Goal: Task Accomplishment & Management: Manage account settings

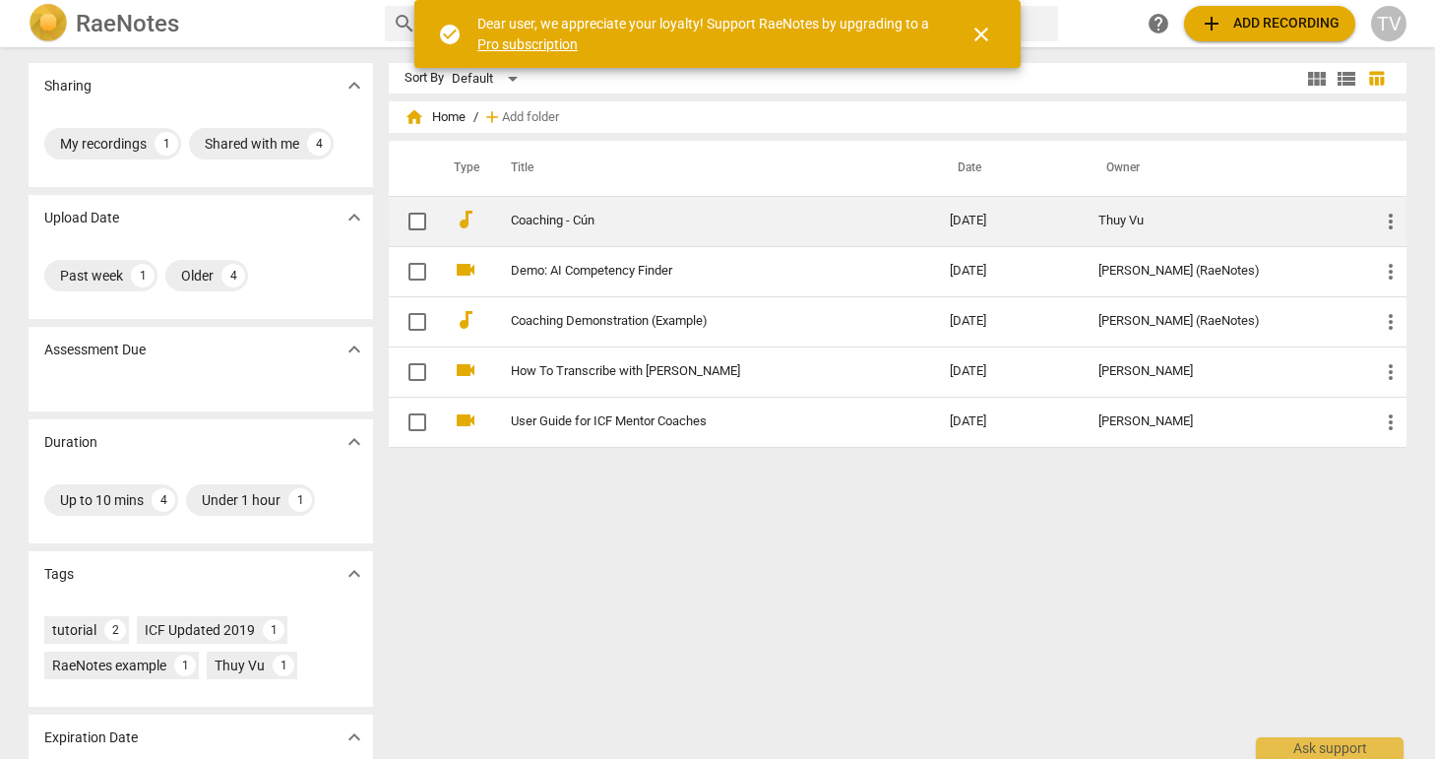
click at [569, 223] on link "Coaching - Cún" at bounding box center [695, 221] width 368 height 15
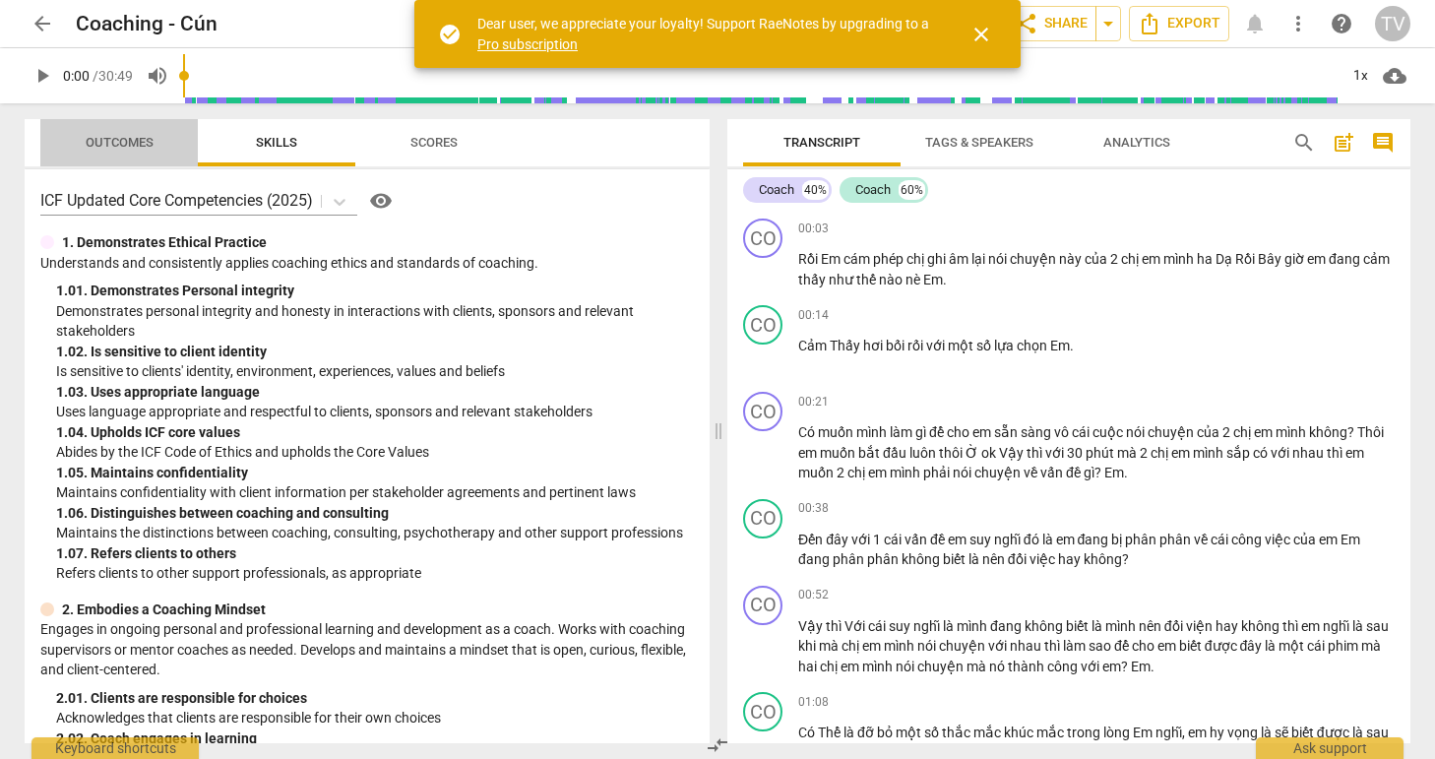
click at [147, 145] on span "Outcomes" at bounding box center [120, 142] width 68 height 15
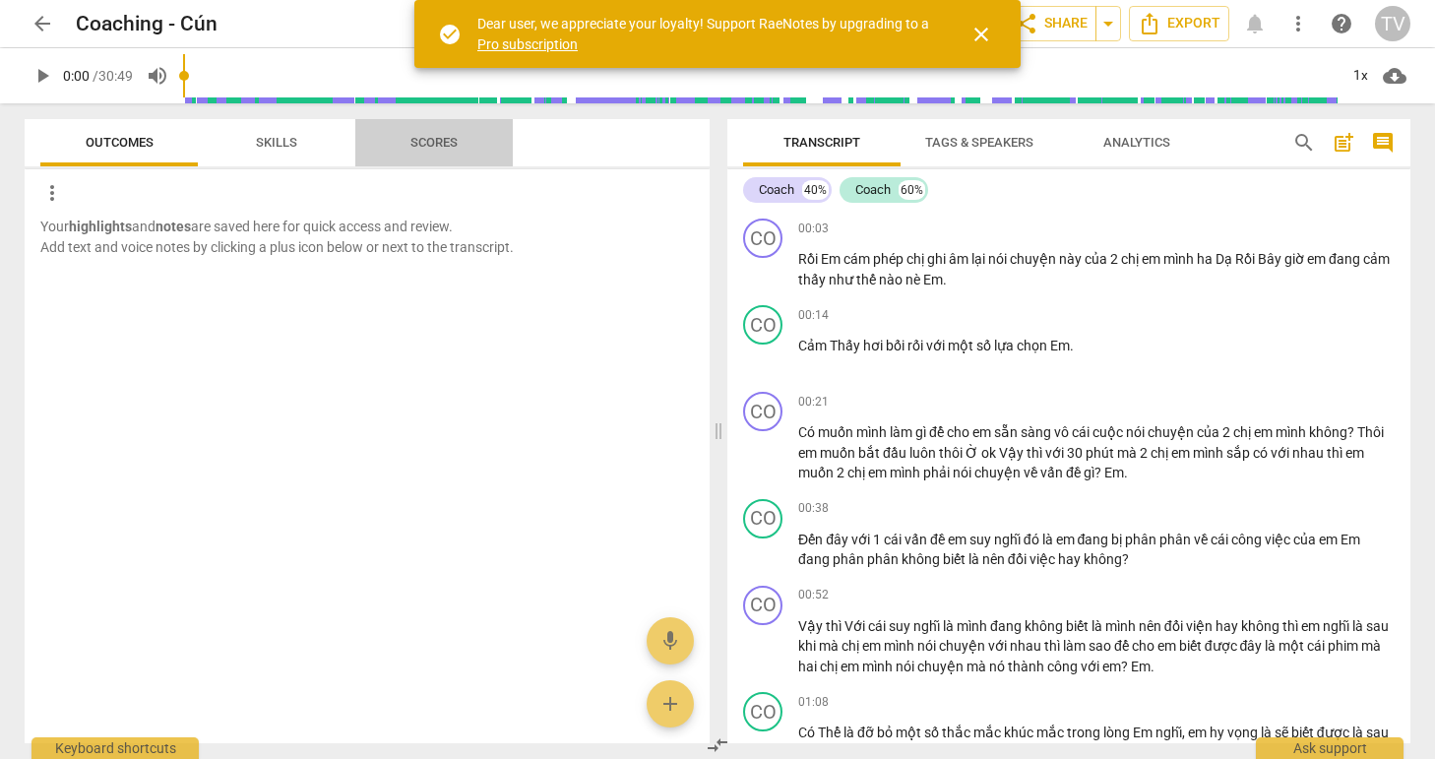
click at [444, 138] on span "Scores" at bounding box center [433, 142] width 47 height 15
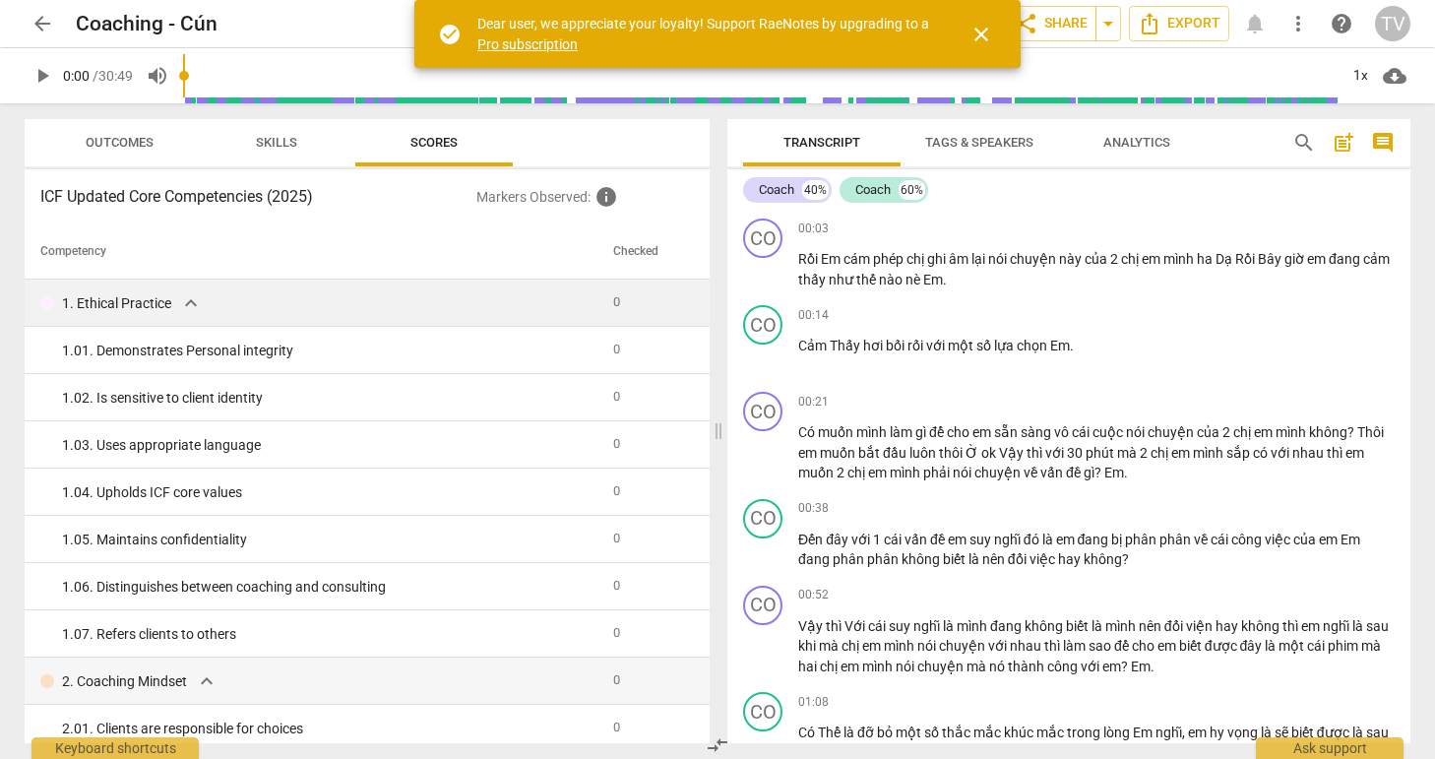
click at [613, 301] on span "0" at bounding box center [616, 301] width 7 height 15
click at [636, 159] on div "Outcomes Skills Scores" at bounding box center [367, 142] width 654 height 47
click at [987, 33] on span "close" at bounding box center [981, 35] width 24 height 24
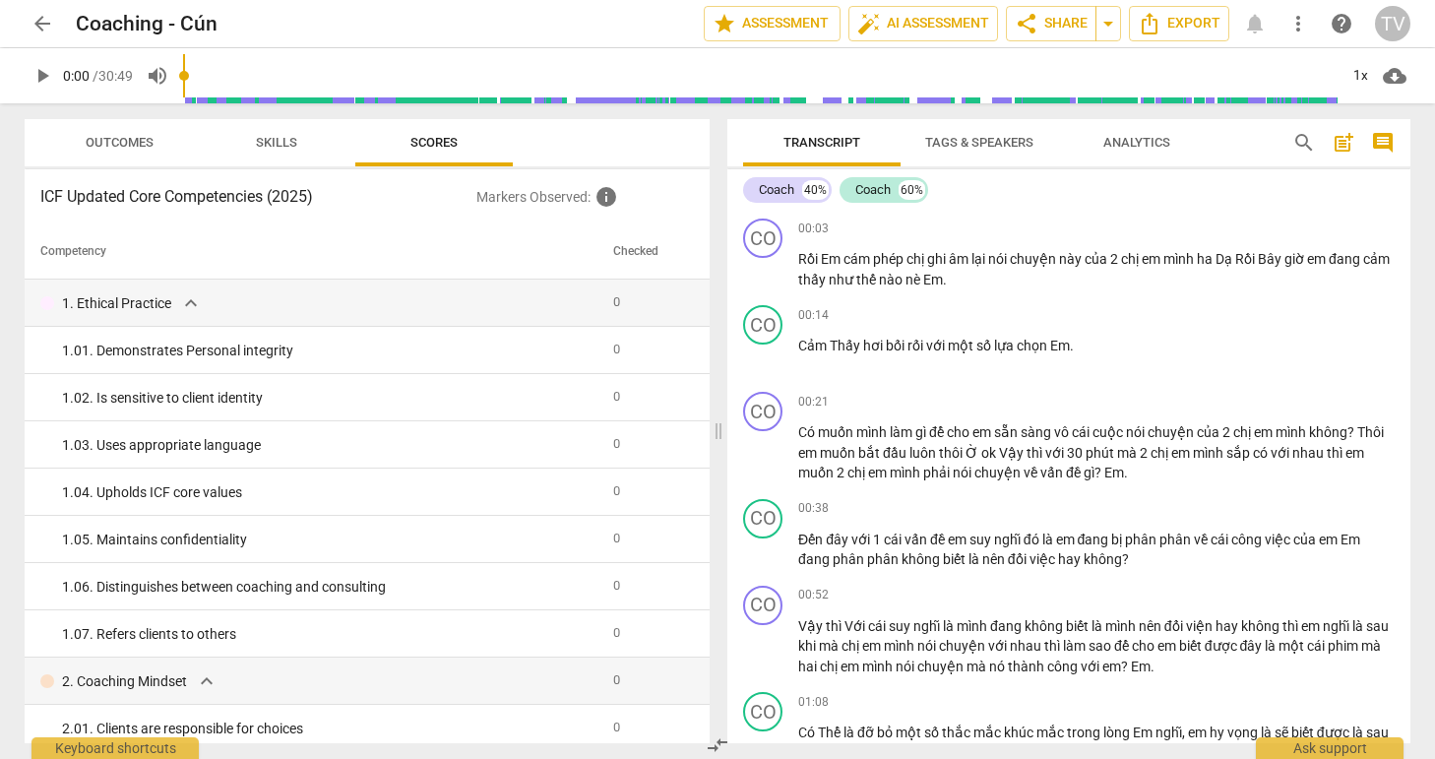
click at [1345, 150] on span "post_add" at bounding box center [1344, 143] width 24 height 24
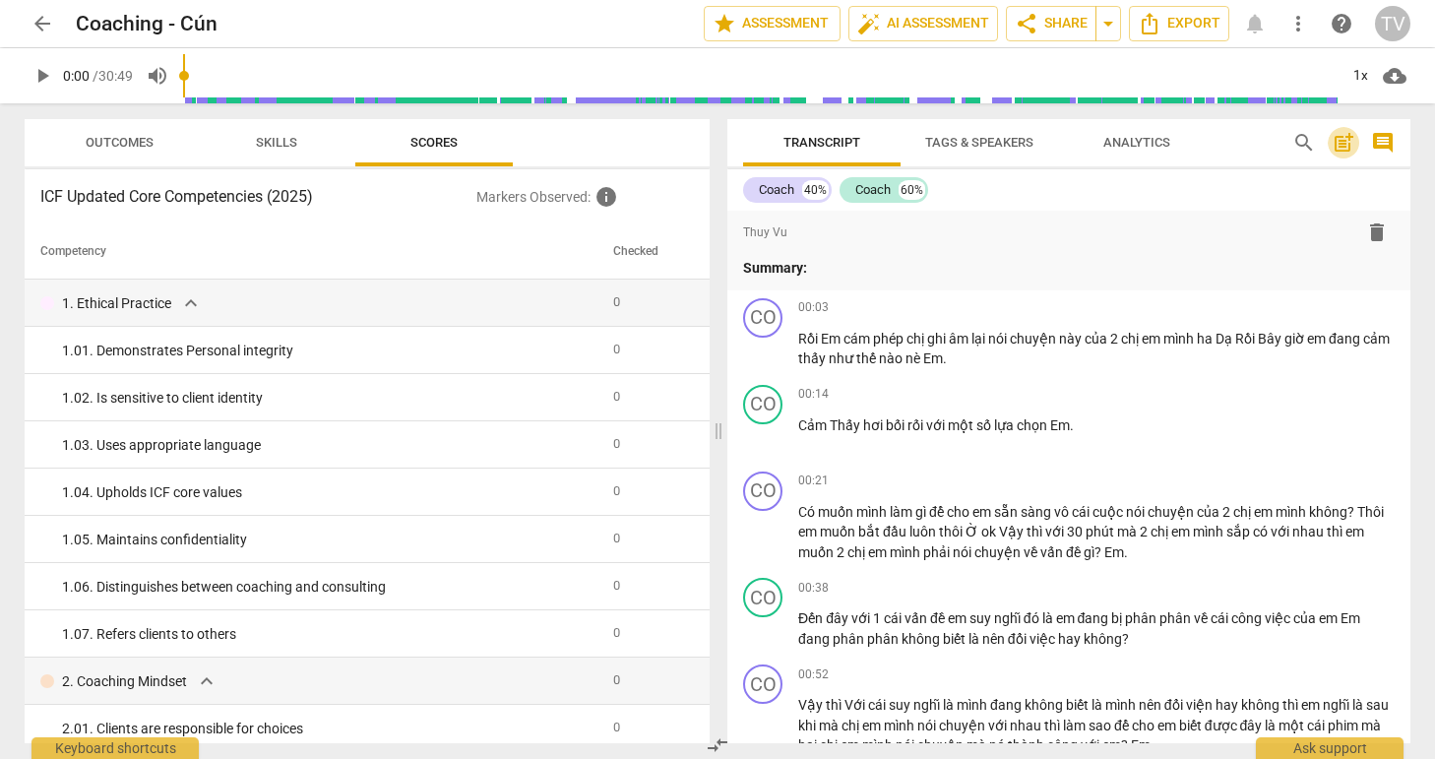
click at [1345, 150] on span "post_add" at bounding box center [1344, 143] width 24 height 24
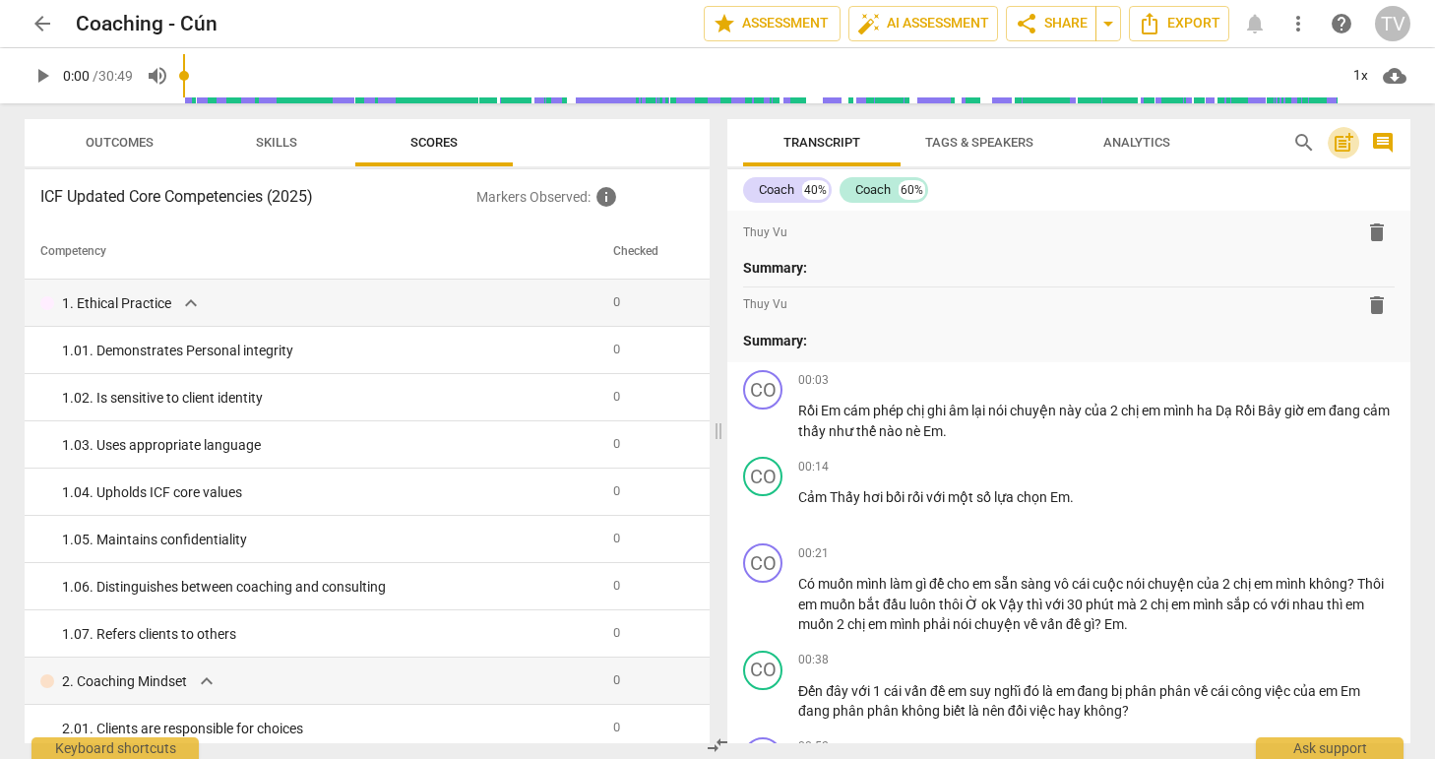
click at [1345, 150] on span "post_add" at bounding box center [1344, 143] width 24 height 24
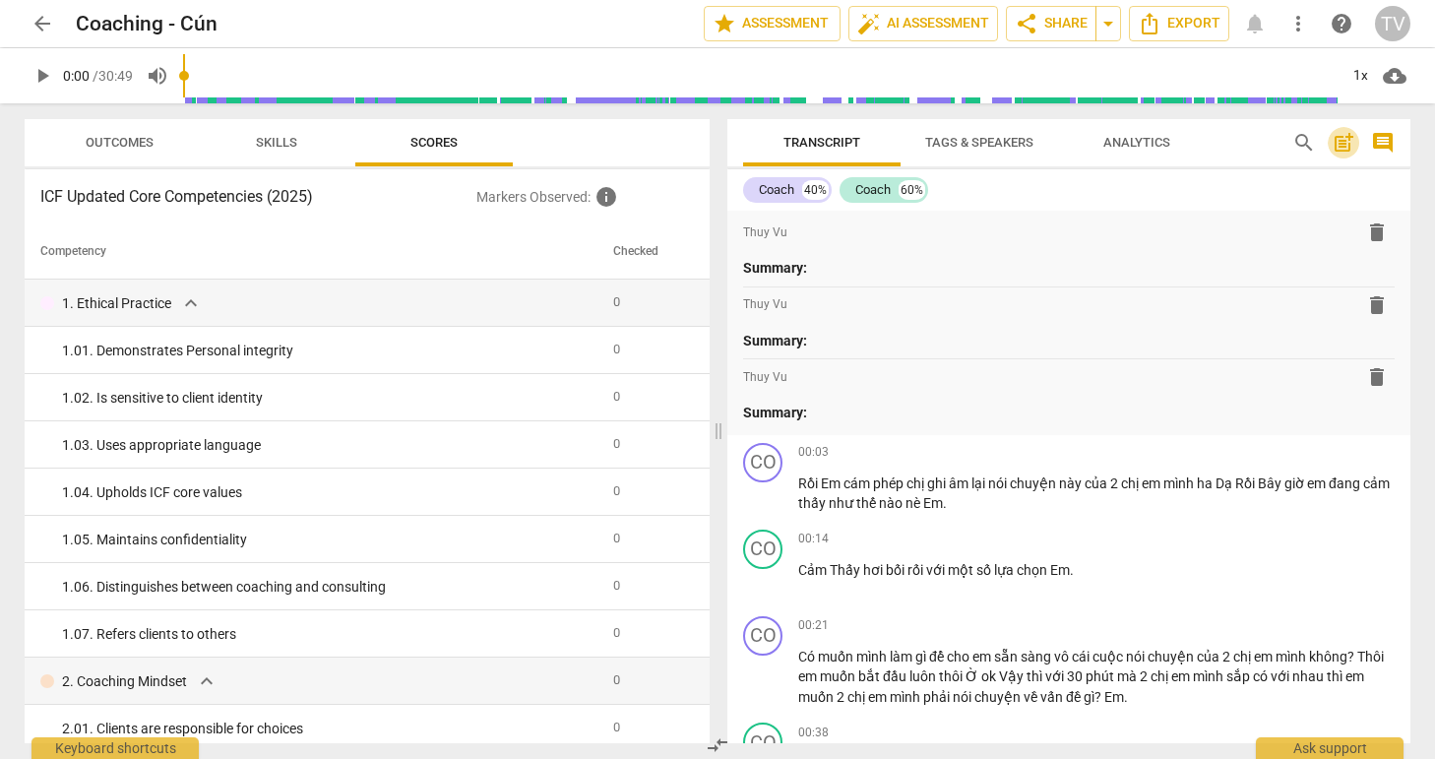
click at [1346, 151] on span "post_add" at bounding box center [1344, 143] width 24 height 24
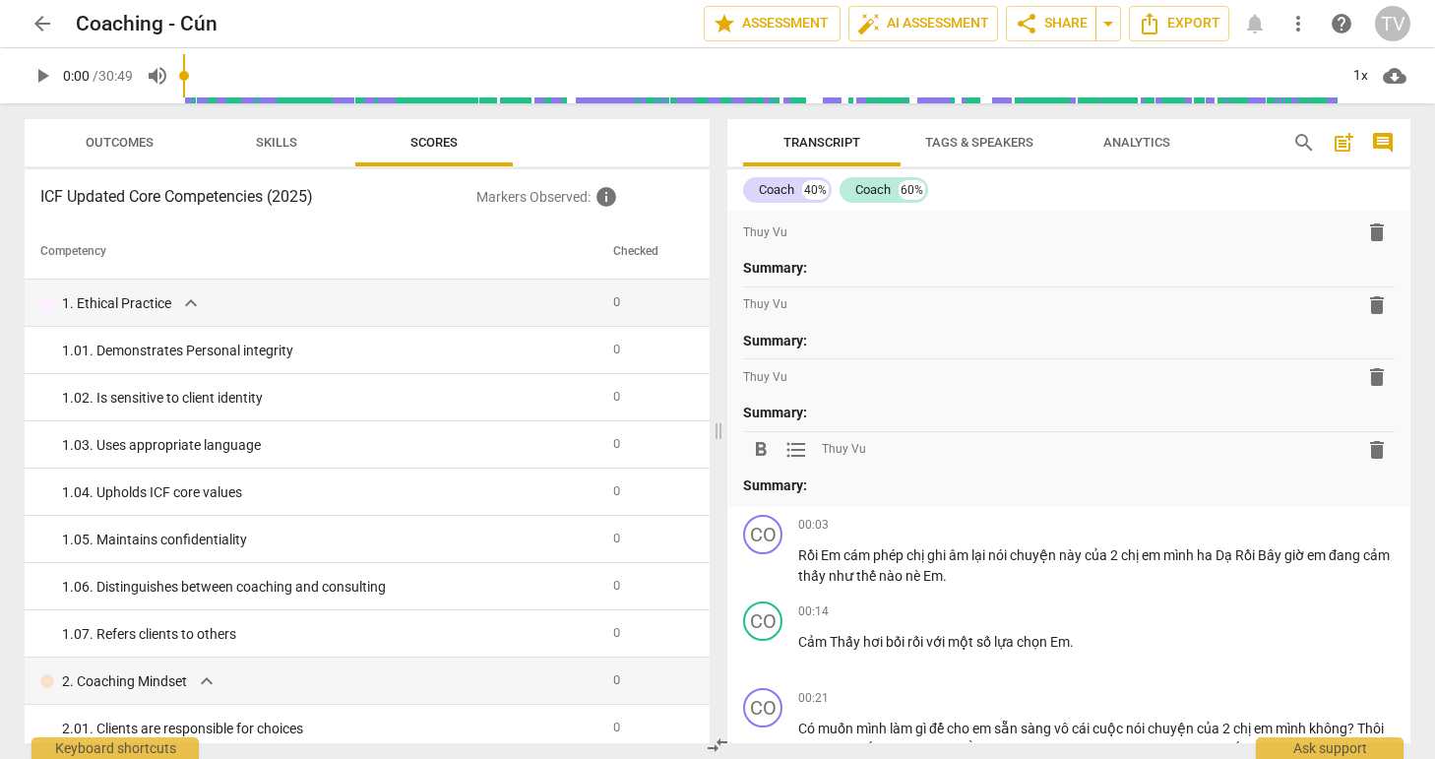
click at [1346, 153] on span "post_add" at bounding box center [1344, 143] width 24 height 24
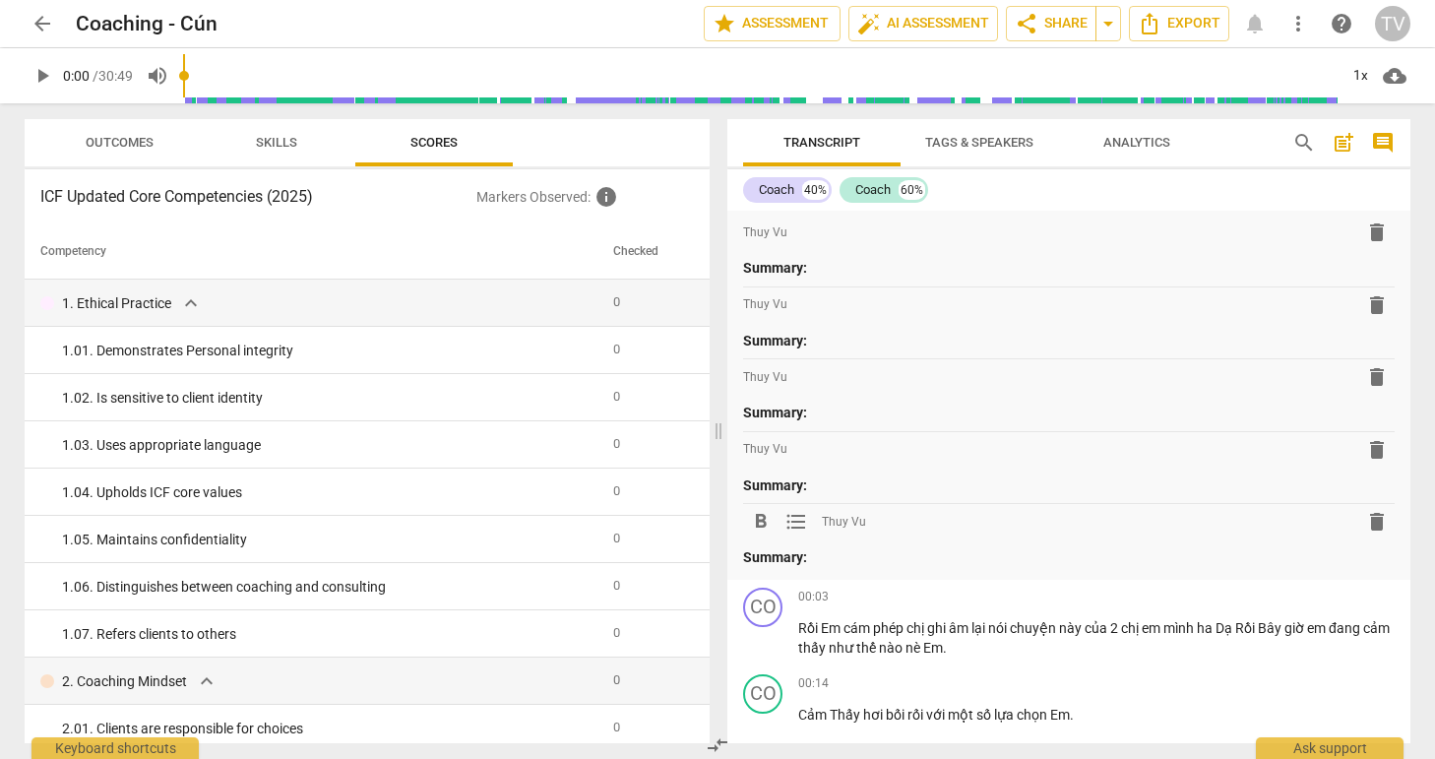
click at [1370, 522] on span "delete" at bounding box center [1377, 522] width 24 height 24
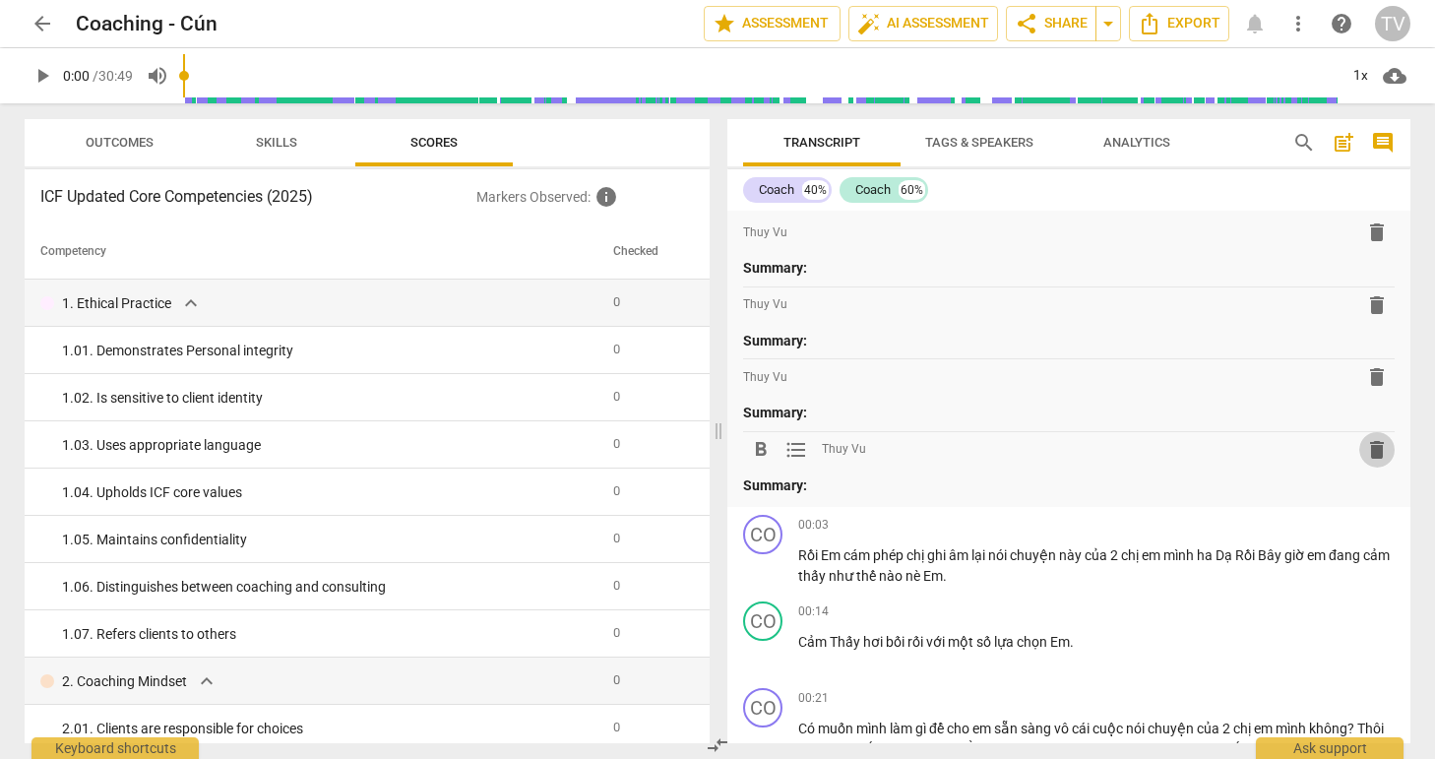
click at [1365, 454] on span "delete" at bounding box center [1377, 450] width 24 height 24
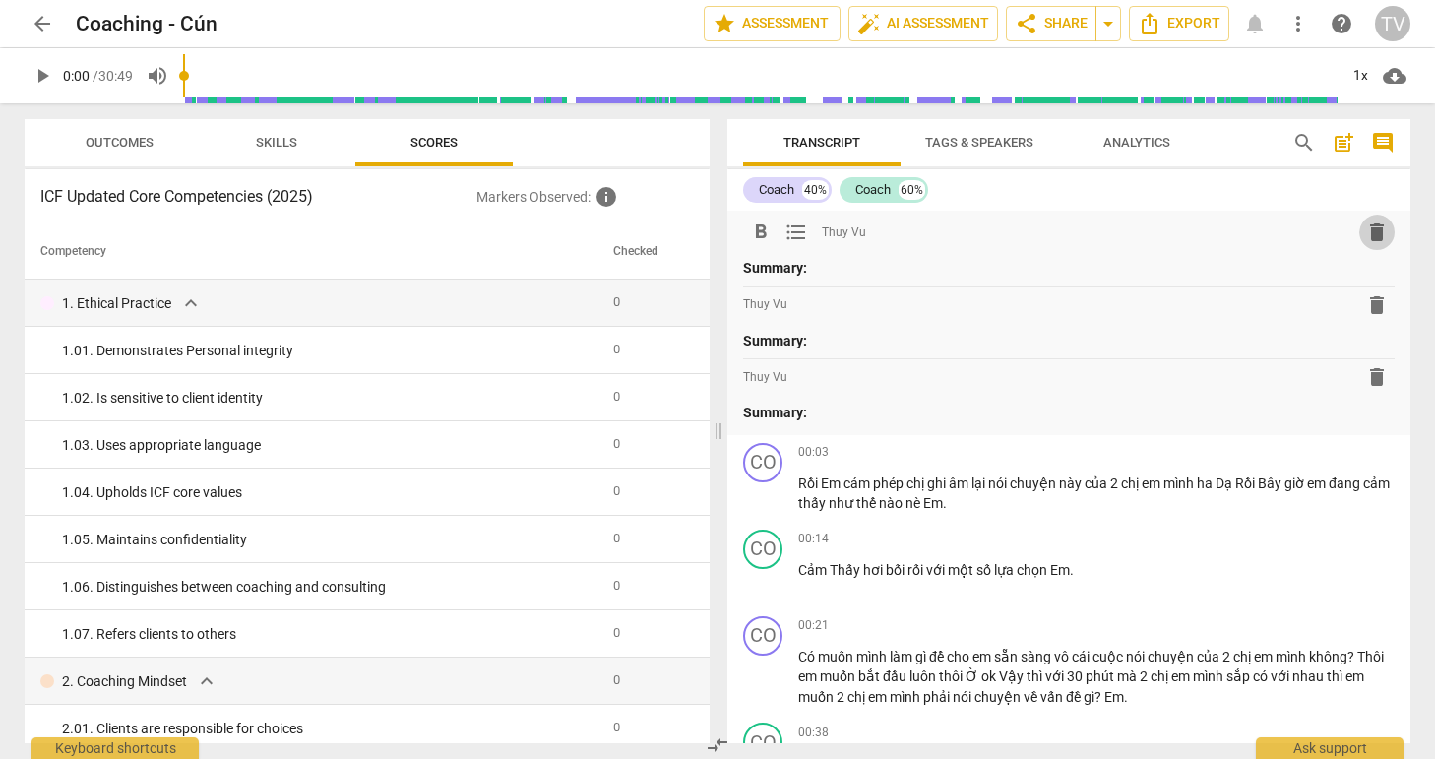
click at [1365, 237] on span "delete" at bounding box center [1377, 232] width 24 height 24
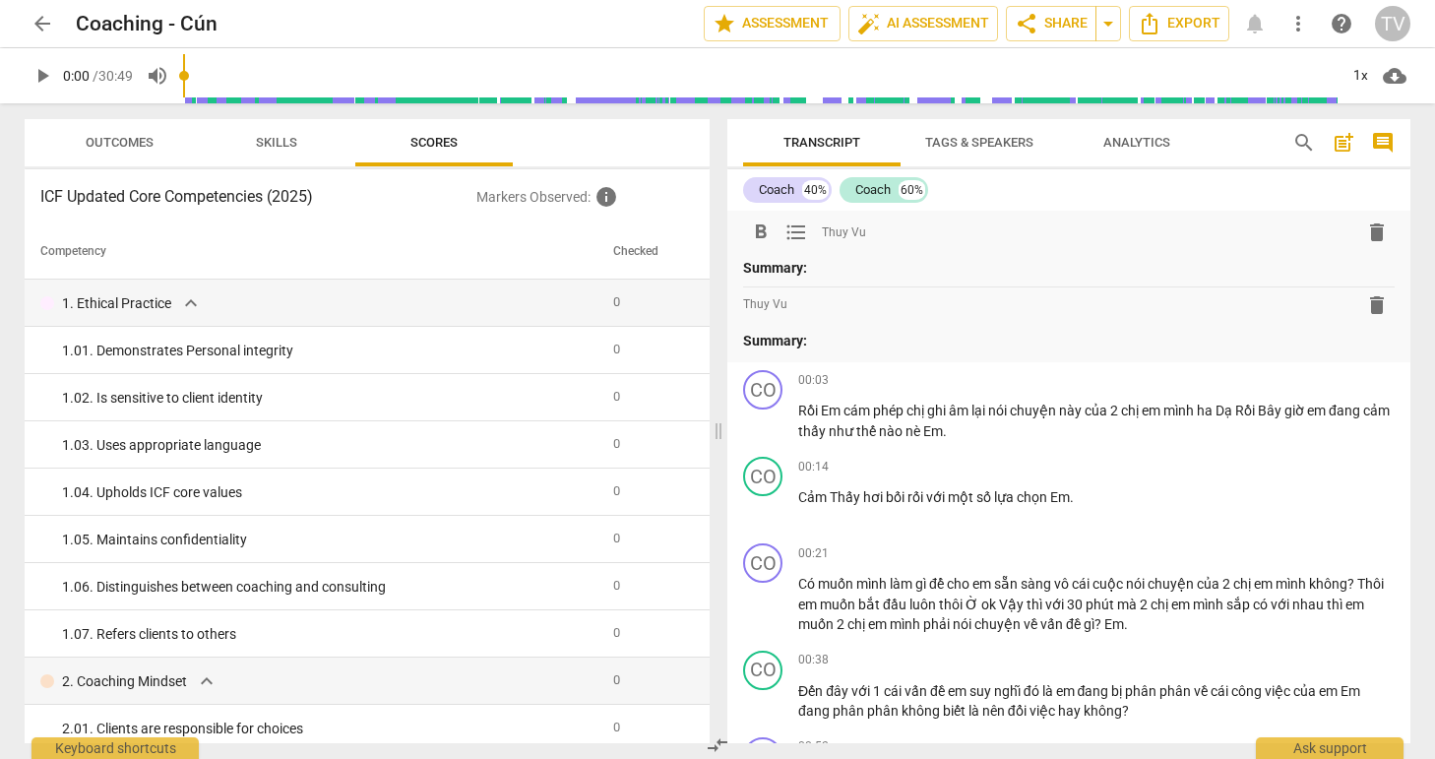
click at [1376, 232] on span "delete" at bounding box center [1377, 232] width 24 height 24
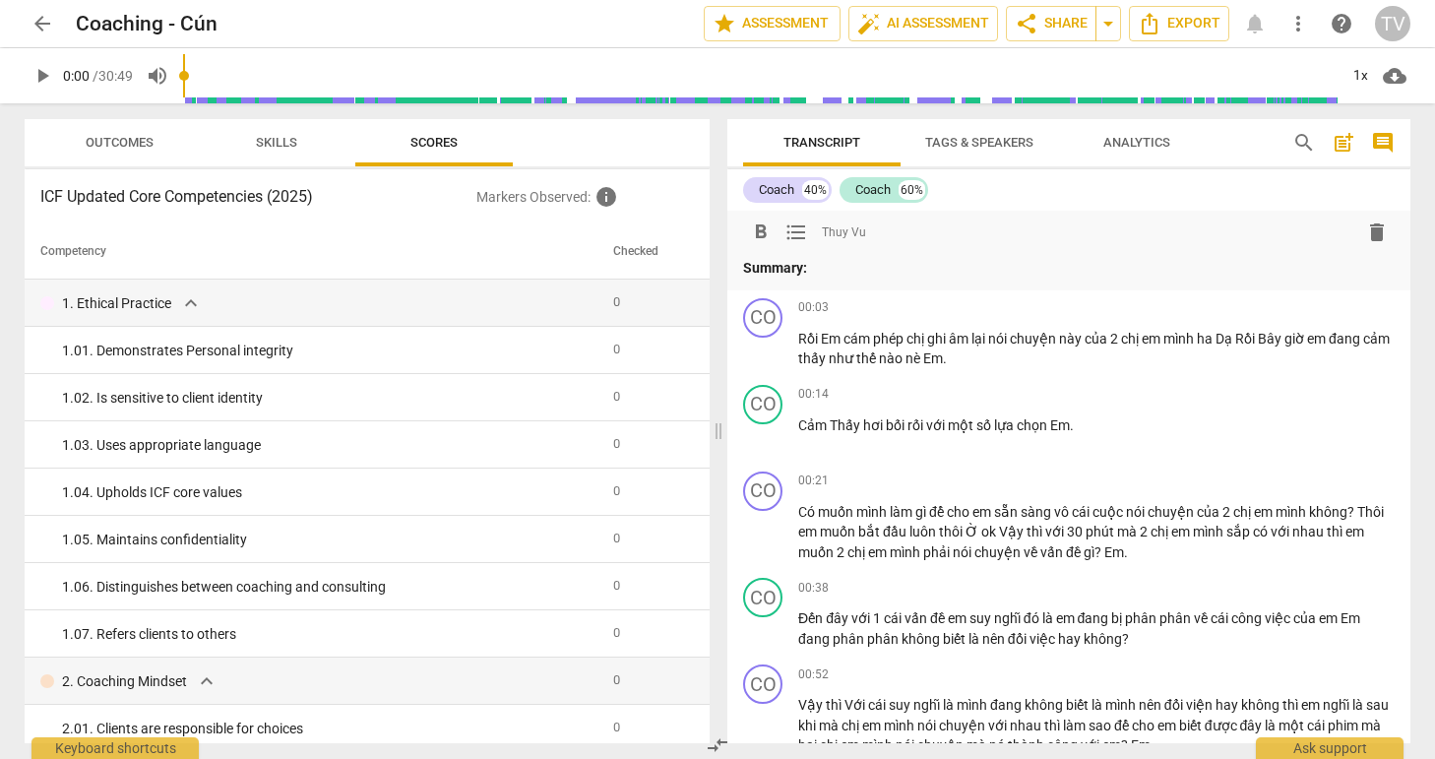
click at [1365, 237] on span "delete" at bounding box center [1377, 232] width 24 height 24
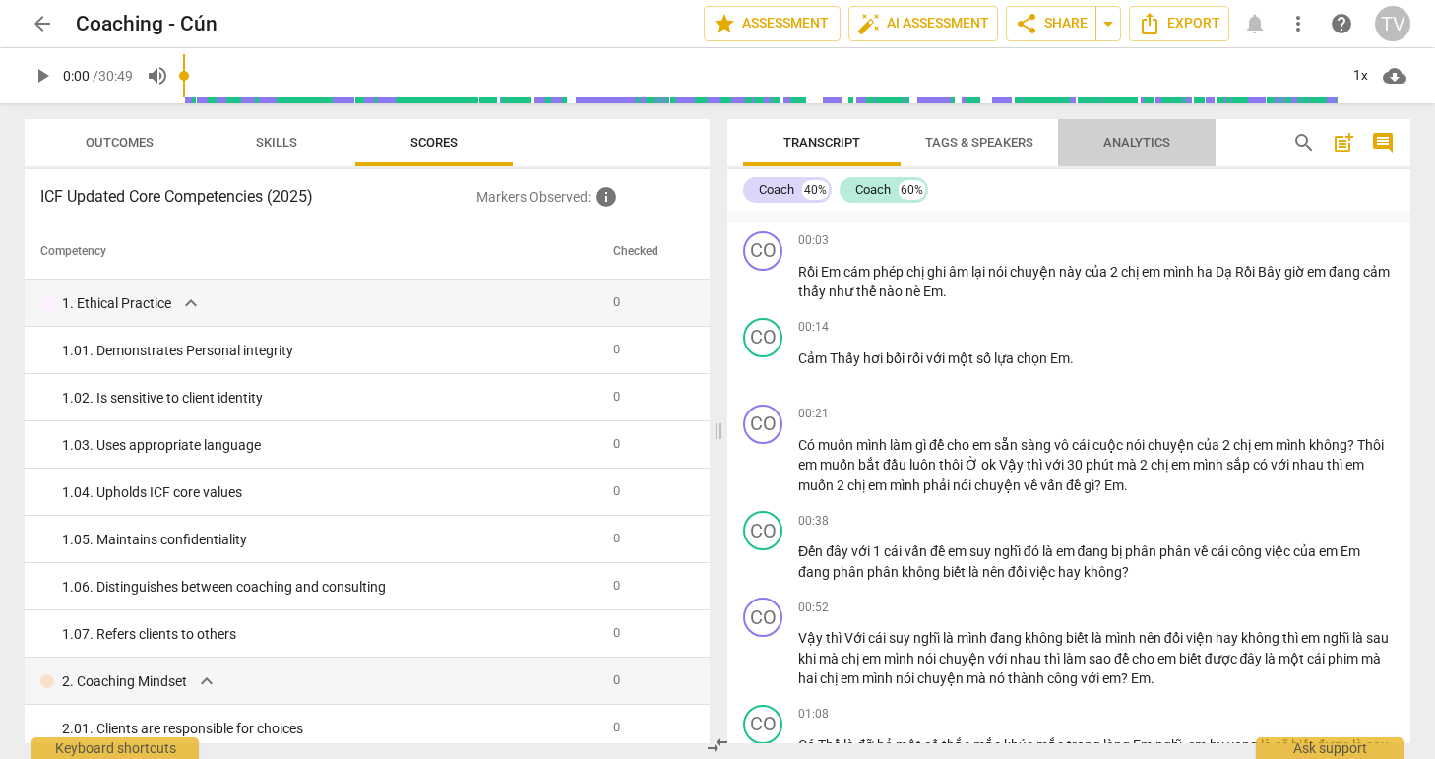
click at [1132, 150] on span "Analytics" at bounding box center [1137, 143] width 114 height 27
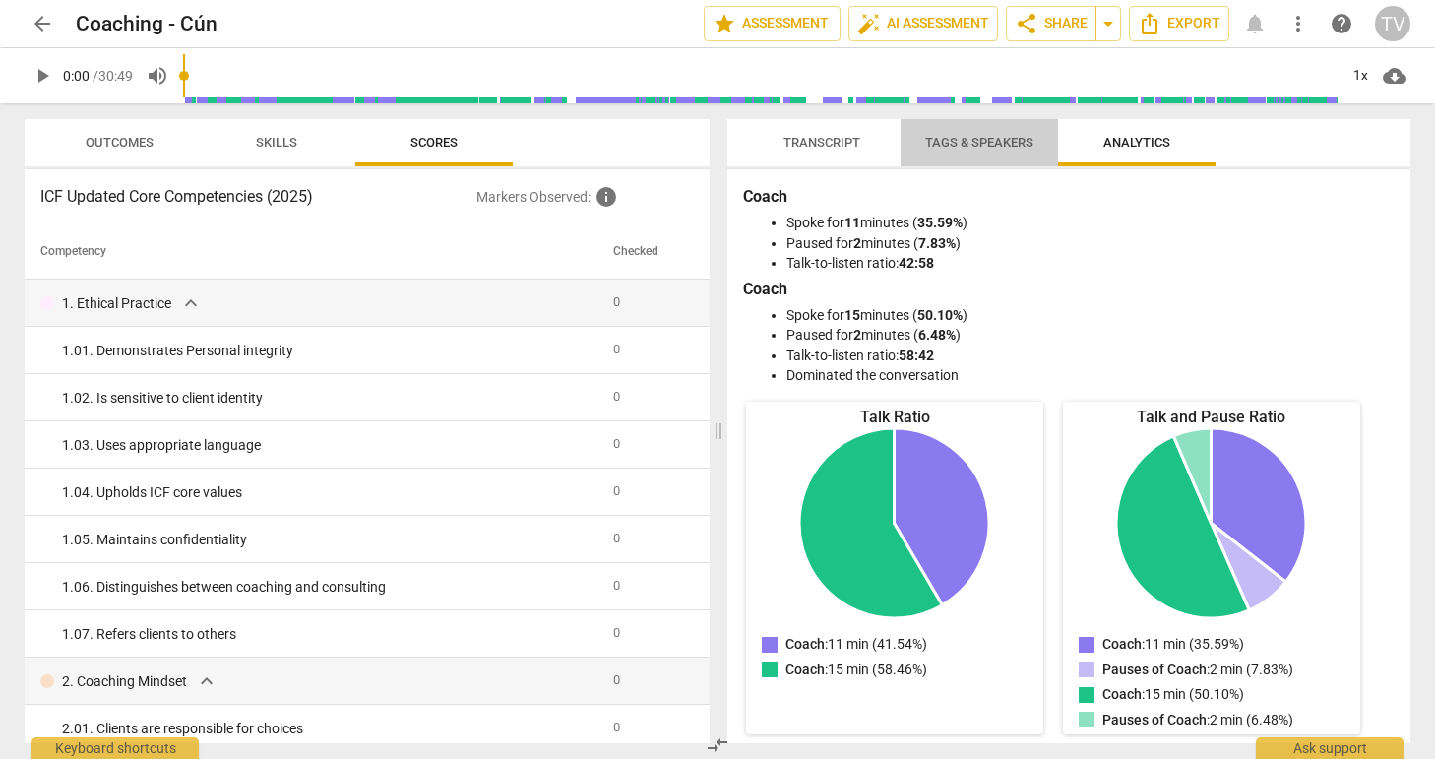
click at [987, 135] on span "Tags & Speakers" at bounding box center [979, 142] width 108 height 15
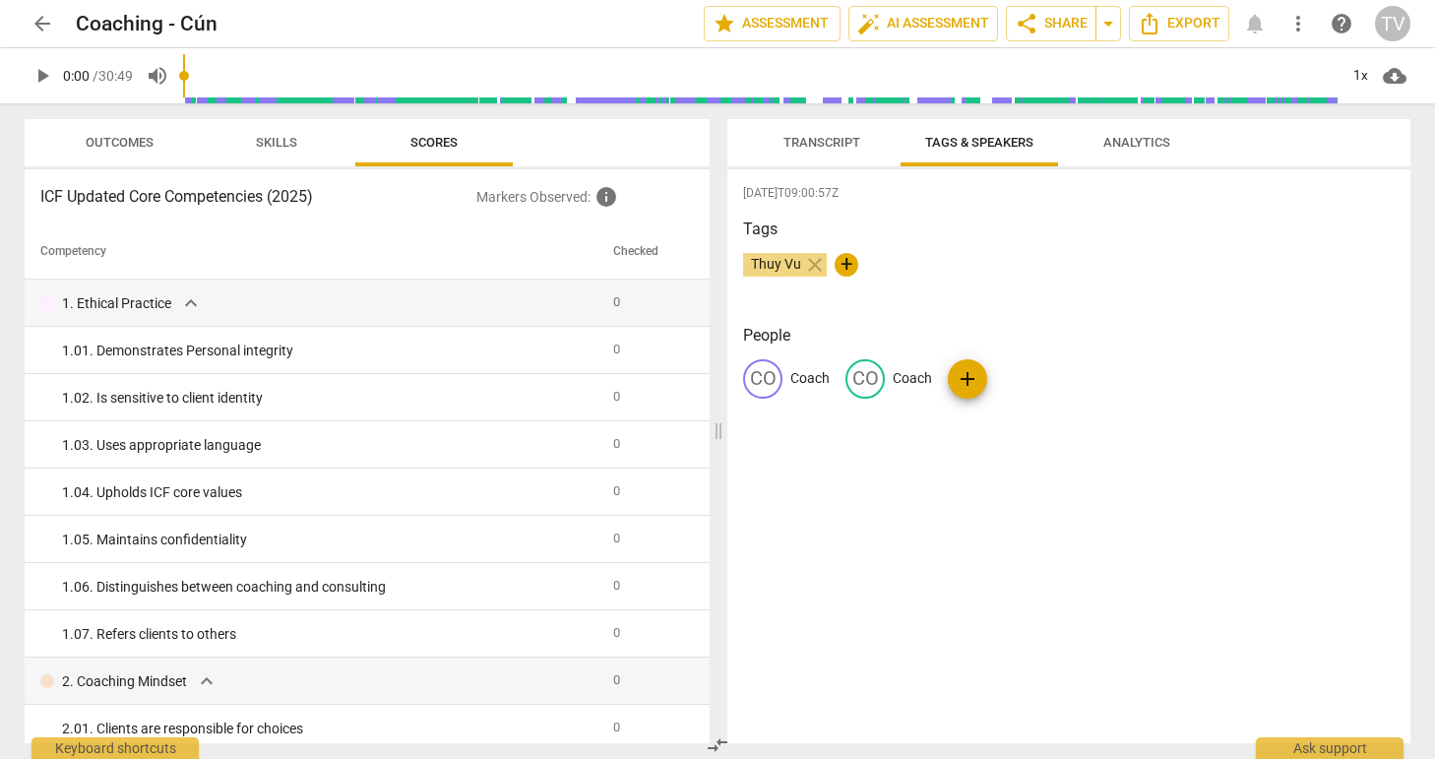
click at [824, 147] on span "Transcript" at bounding box center [821, 142] width 77 height 15
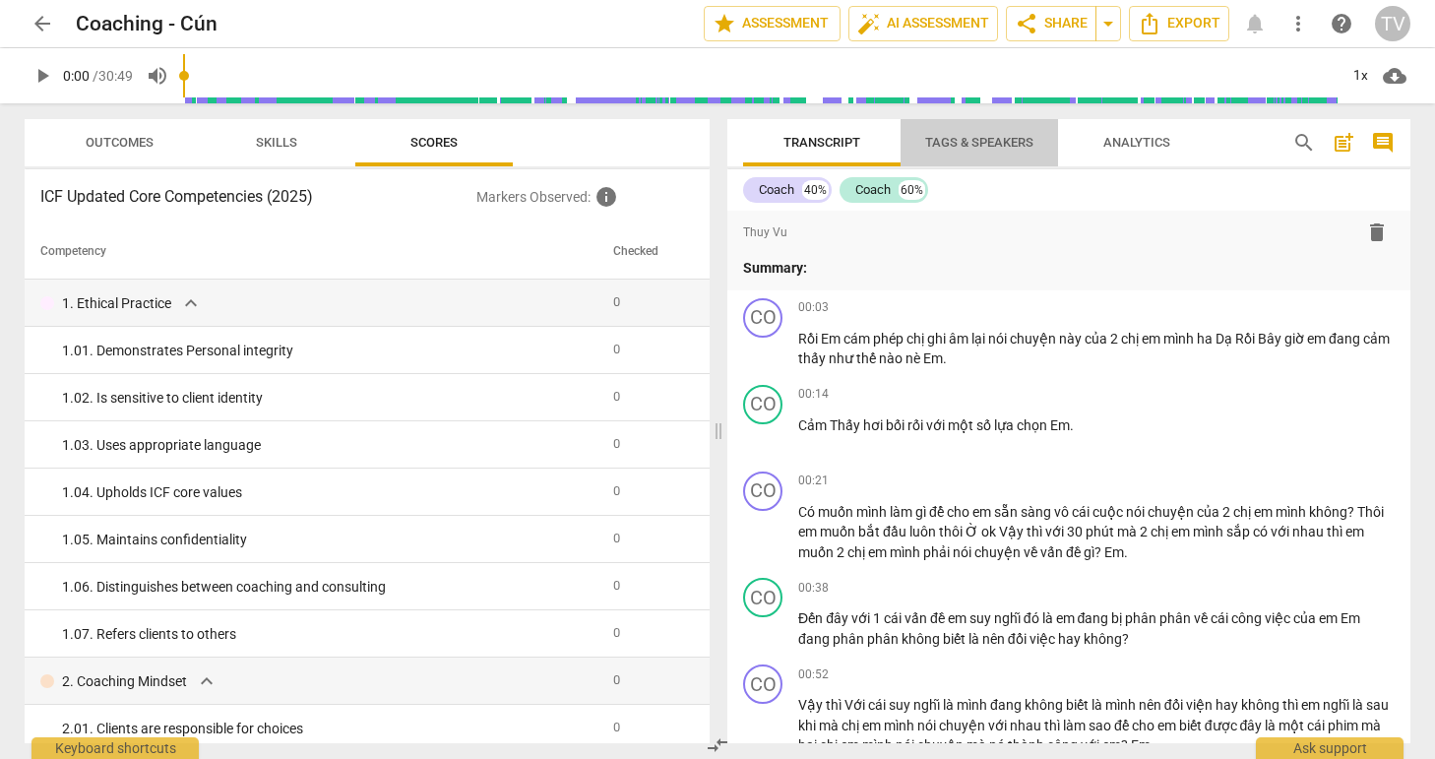
click at [999, 153] on span "Tags & Speakers" at bounding box center [980, 143] width 156 height 27
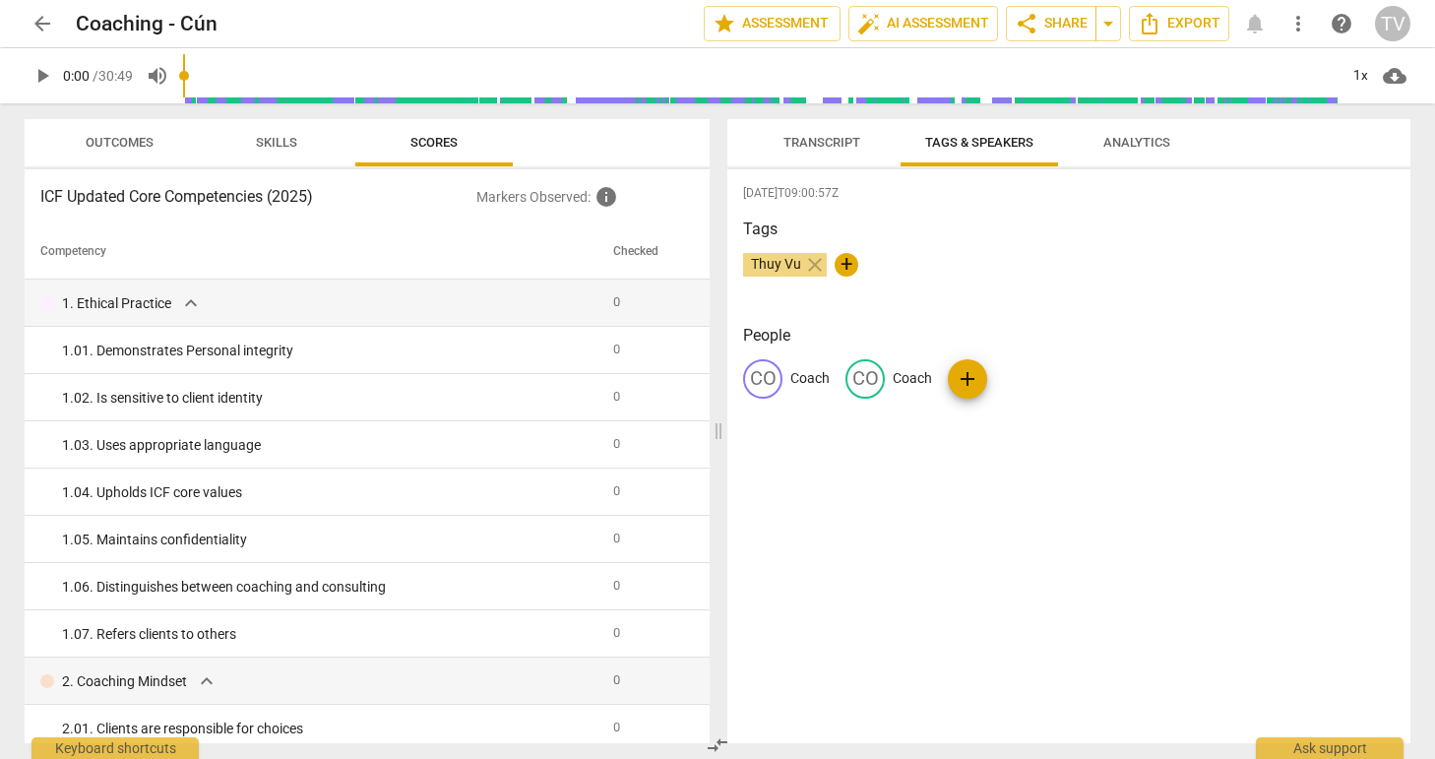
click at [814, 373] on p "Coach" at bounding box center [809, 378] width 39 height 21
click at [1055, 378] on p "Coach" at bounding box center [1060, 378] width 39 height 21
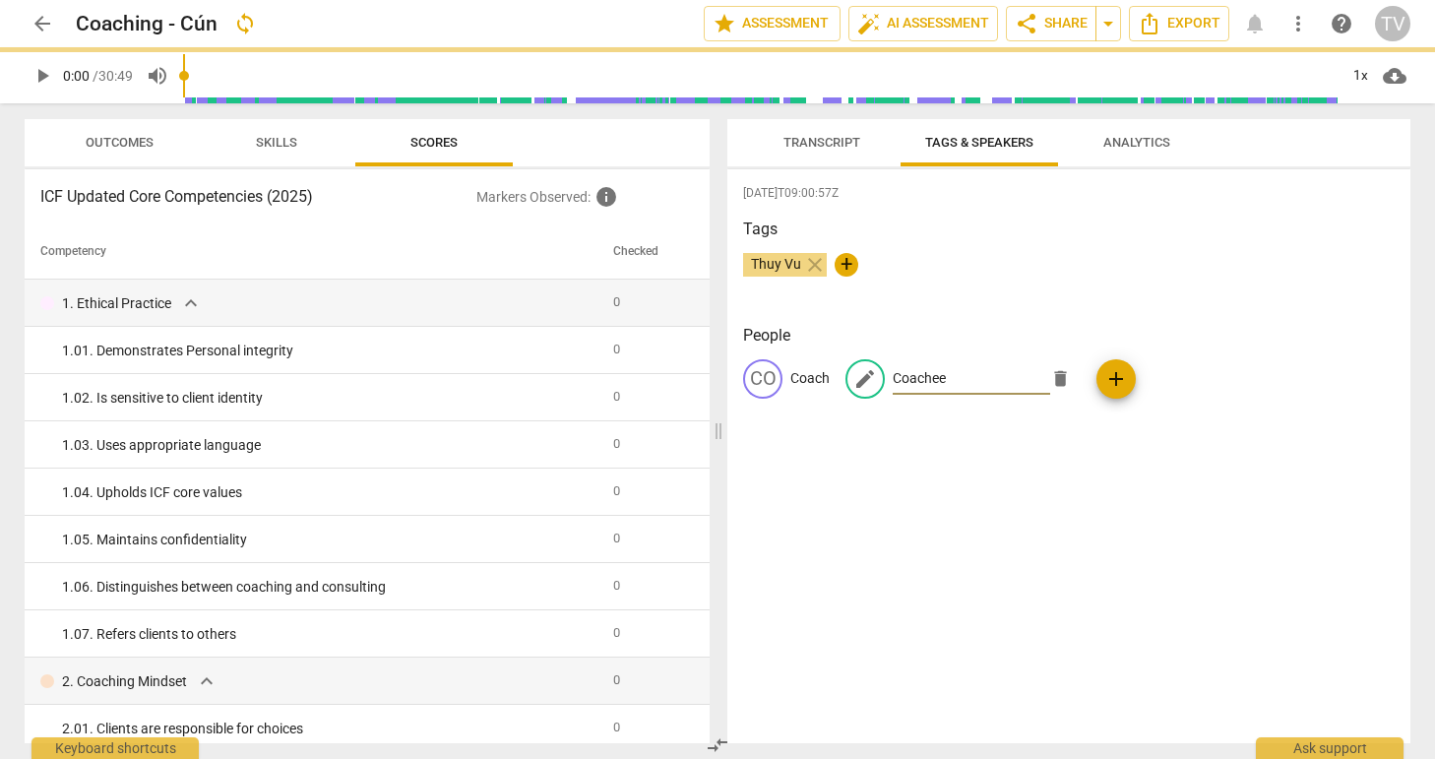
type input "Coachee"
click at [1049, 468] on div "[DATE]T09:00:57Z Tags Thuy Vu close + People CO Coach edit Coachee delete add" at bounding box center [1068, 456] width 683 height 574
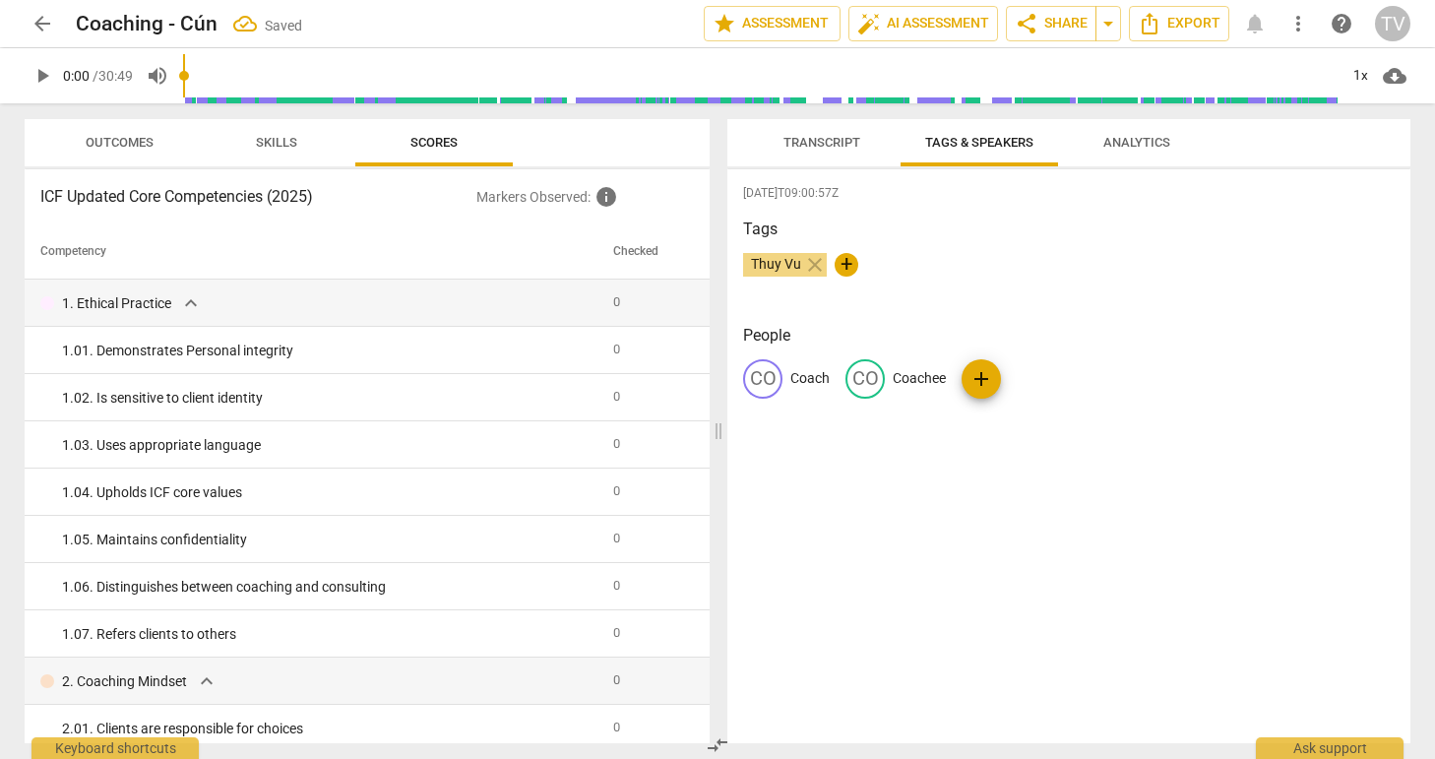
click at [1283, 459] on div "[DATE]T09:00:57Z Tags Thuy Vu close + People CO Coach CO Coachee add" at bounding box center [1068, 456] width 683 height 574
click at [814, 145] on span "Transcript" at bounding box center [821, 142] width 77 height 15
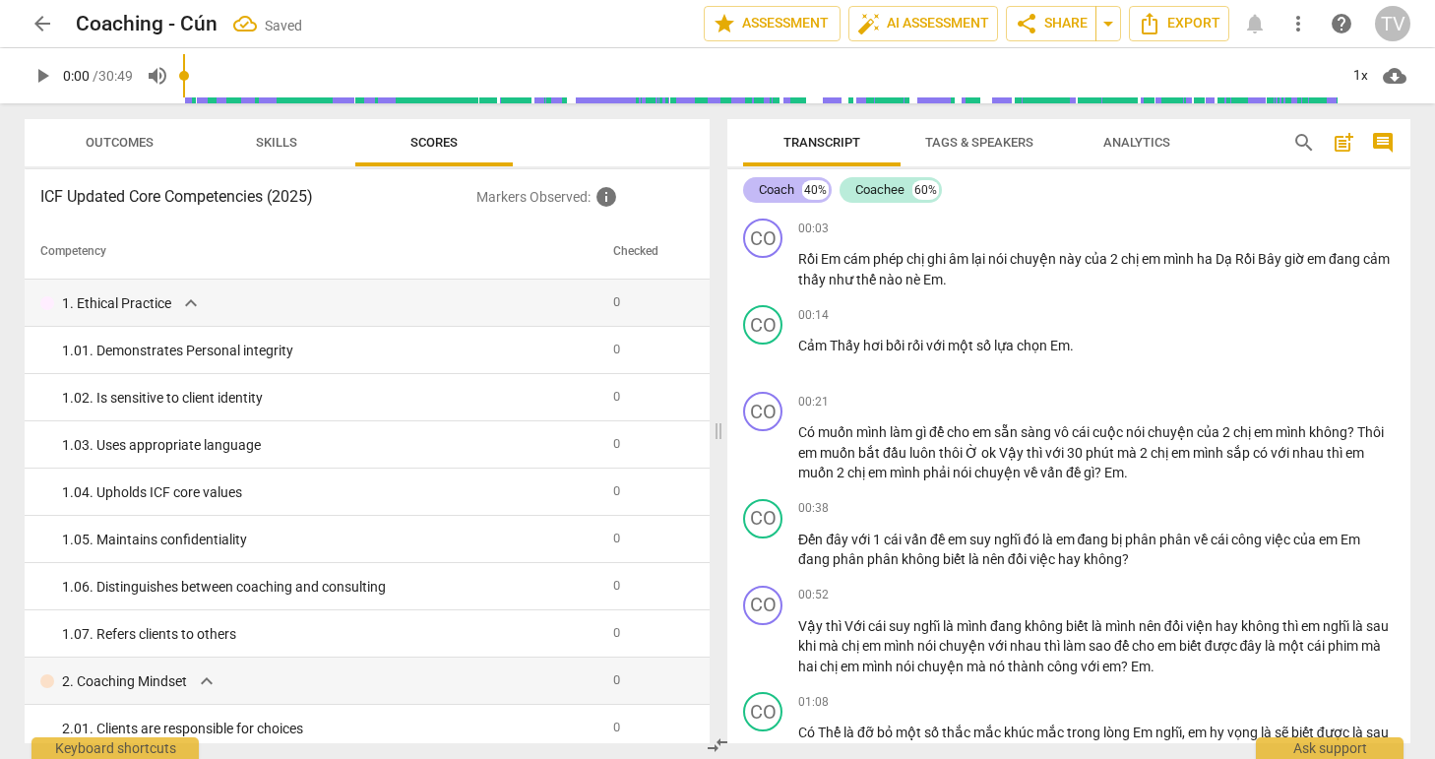
click at [787, 191] on div "Coach" at bounding box center [776, 190] width 35 height 20
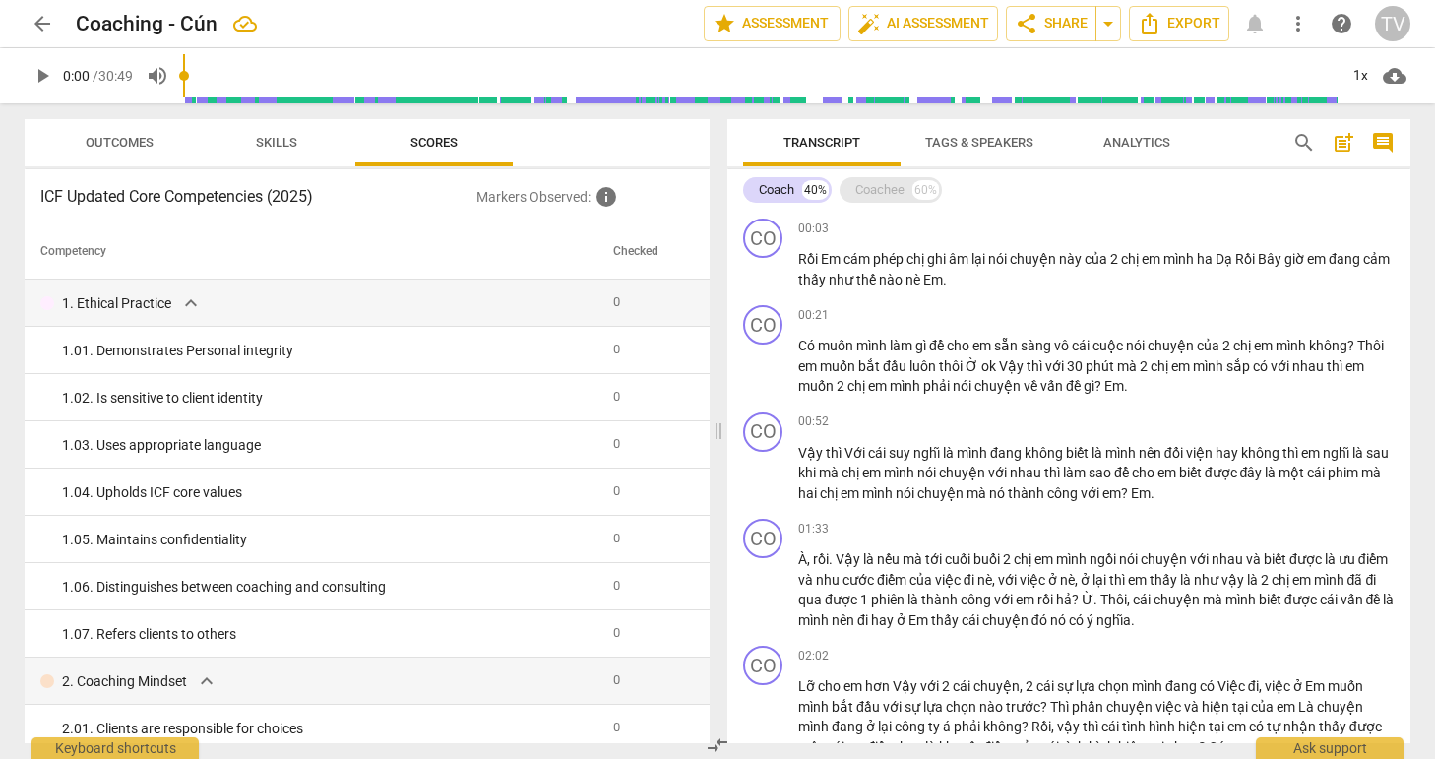
click at [902, 202] on div "Coachee 60%" at bounding box center [891, 190] width 102 height 26
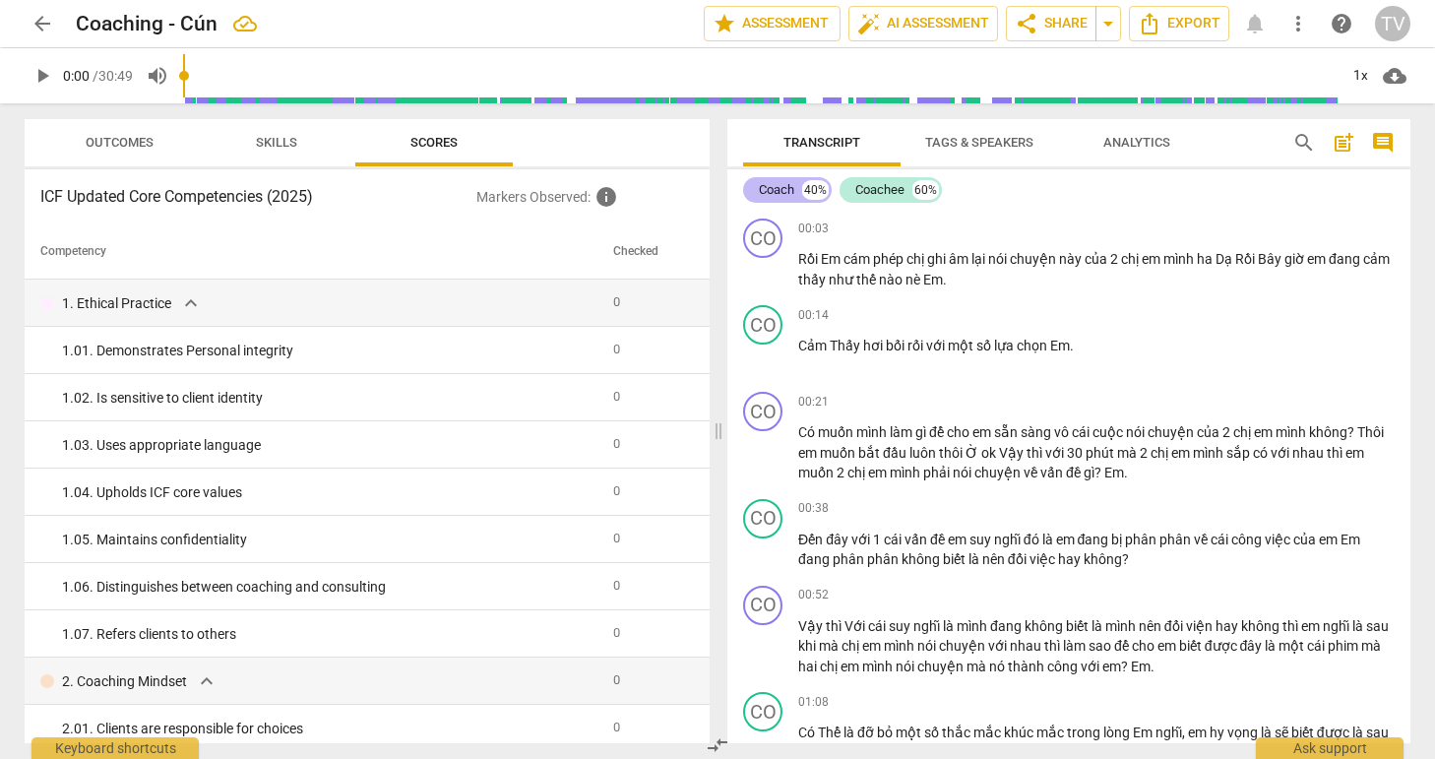
click at [787, 195] on div "Coach" at bounding box center [776, 190] width 35 height 20
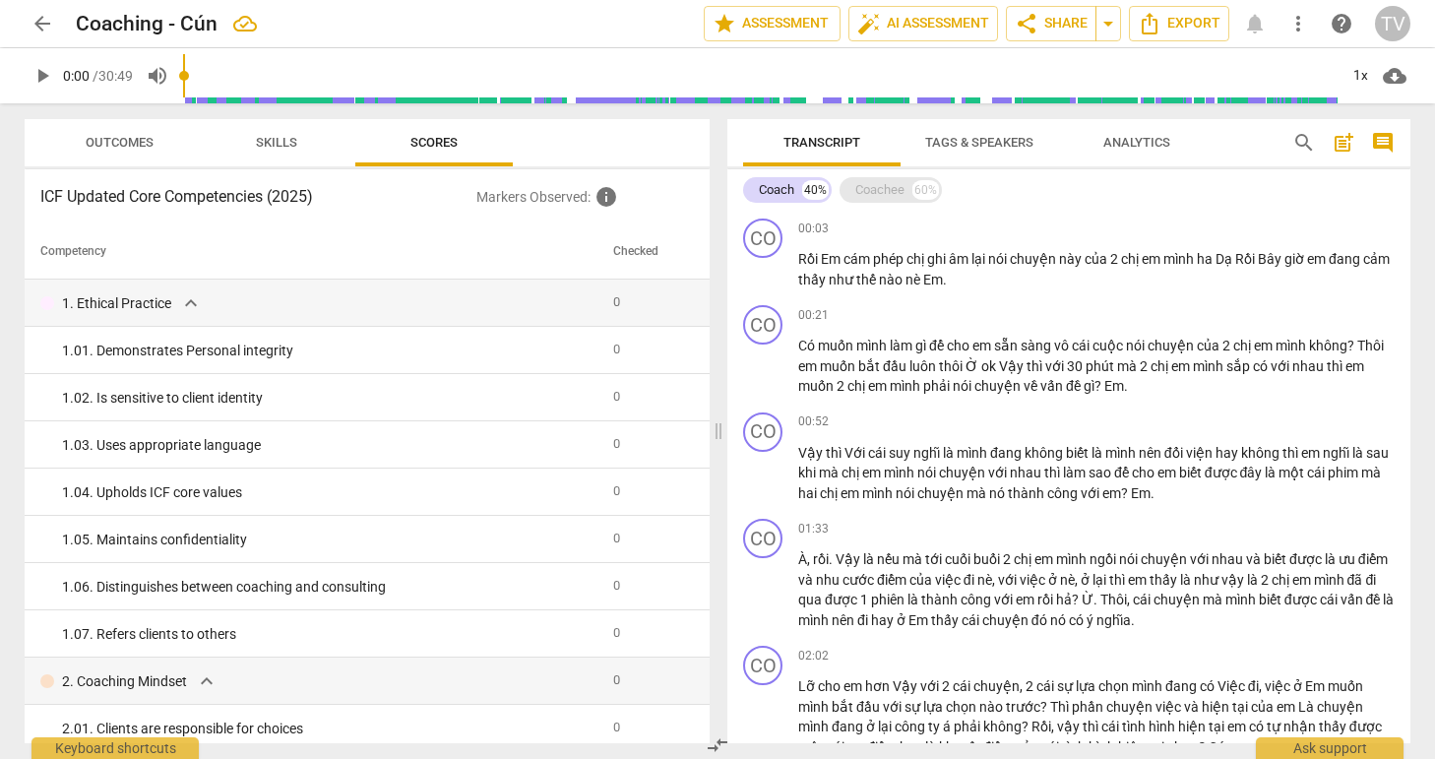
click at [897, 191] on div "Coachee" at bounding box center [879, 190] width 49 height 20
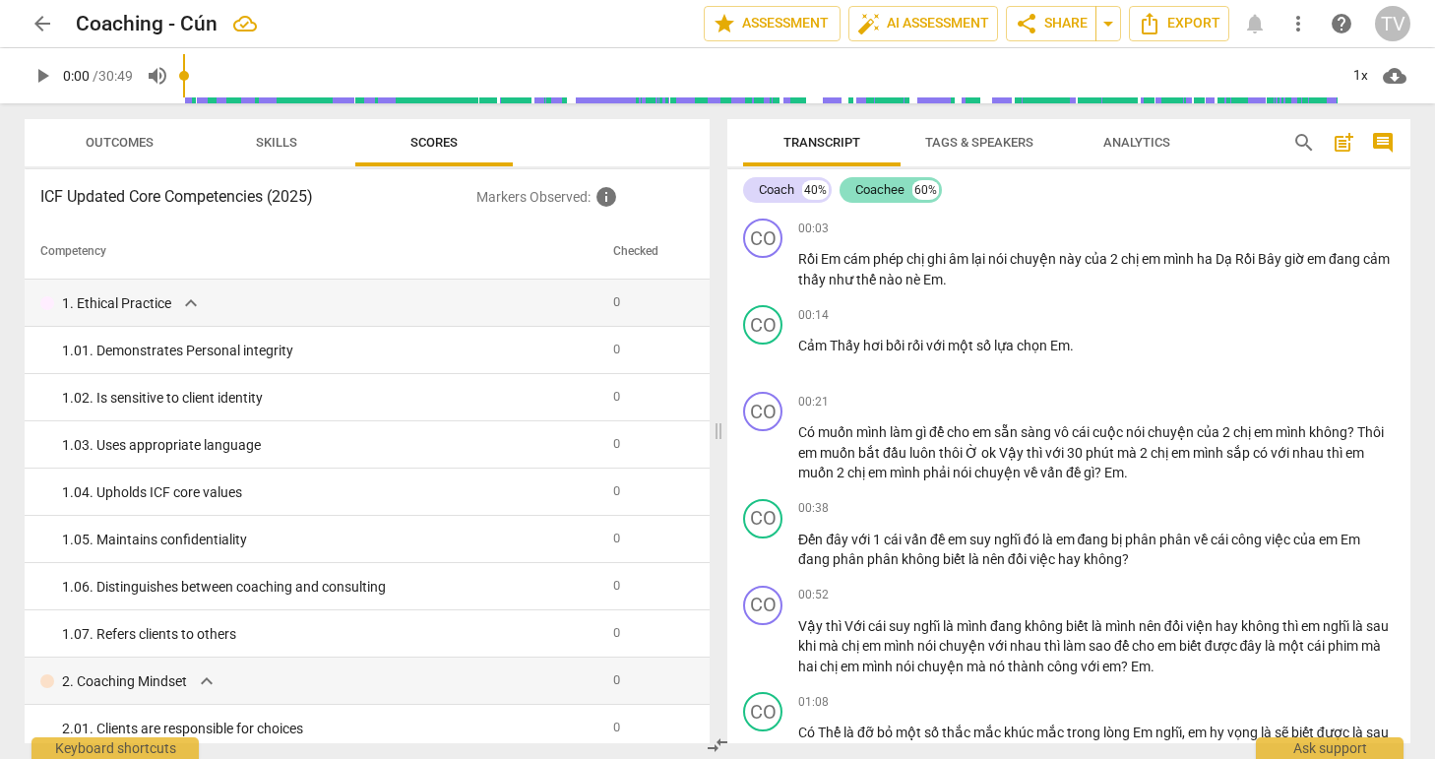
click at [878, 190] on div "Coachee" at bounding box center [879, 190] width 49 height 20
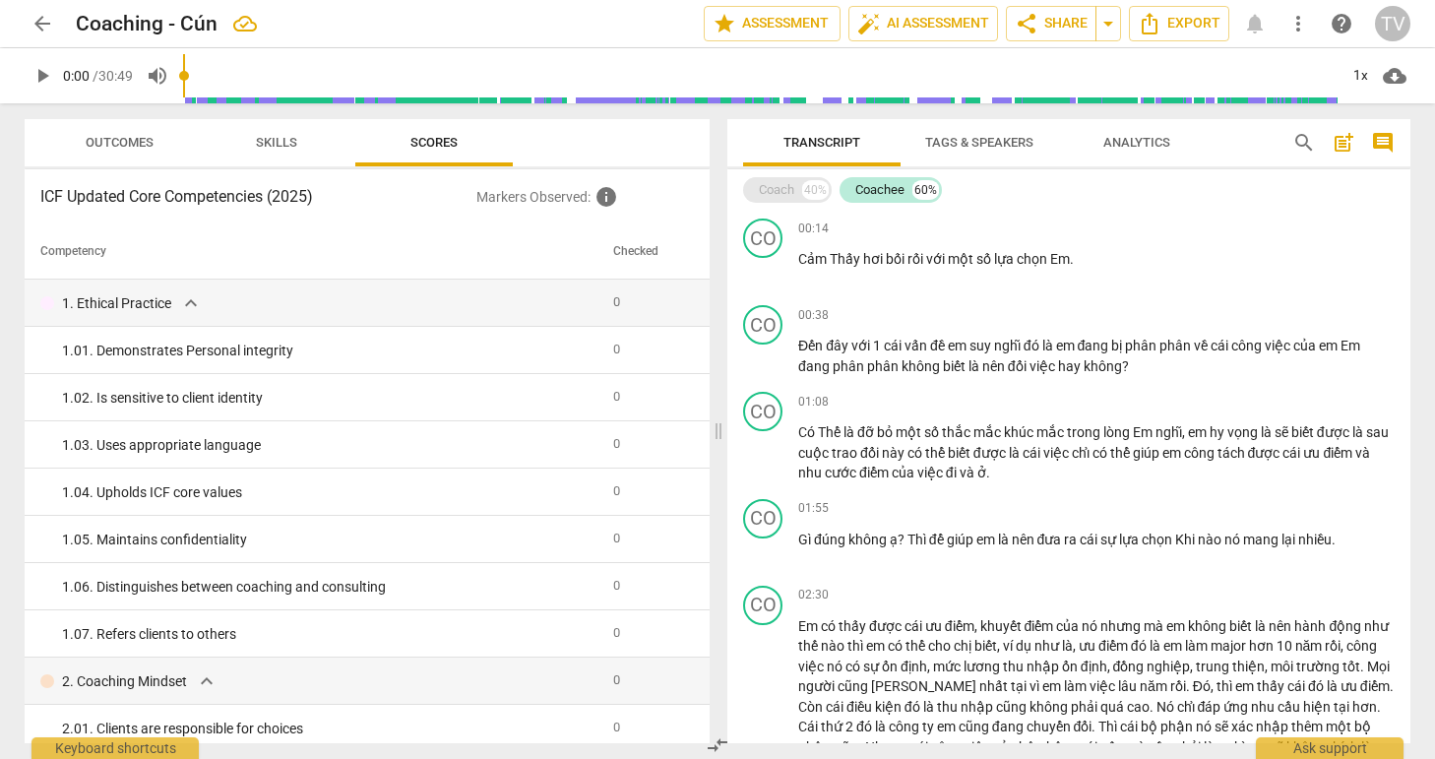
click at [795, 187] on div "Coach 40%" at bounding box center [787, 190] width 89 height 26
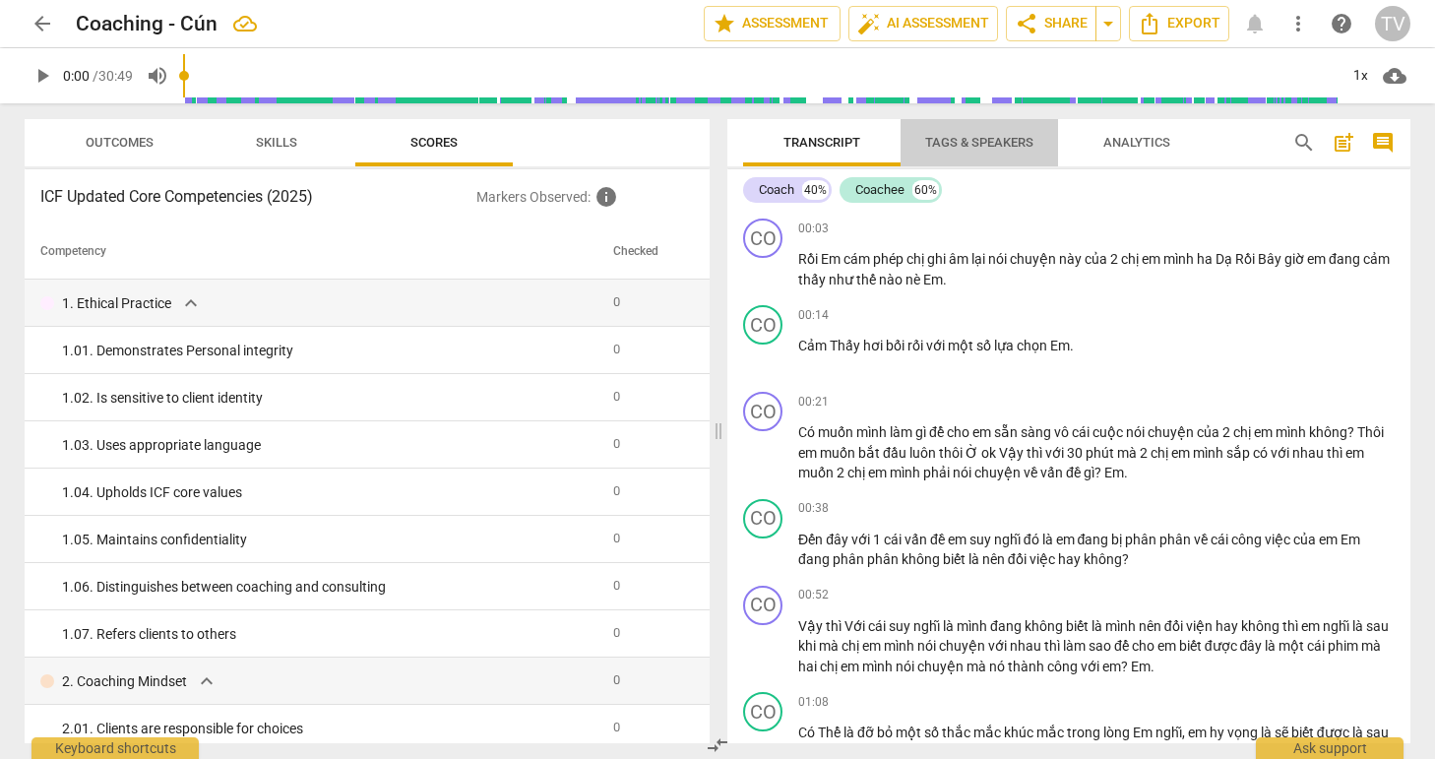
click at [969, 145] on span "Tags & Speakers" at bounding box center [979, 142] width 108 height 15
